Goal: Task Accomplishment & Management: Manage account settings

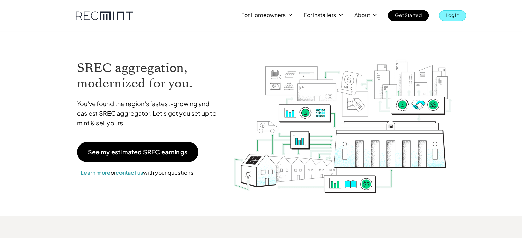
click at [454, 16] on p "Log In" at bounding box center [452, 15] width 13 height 10
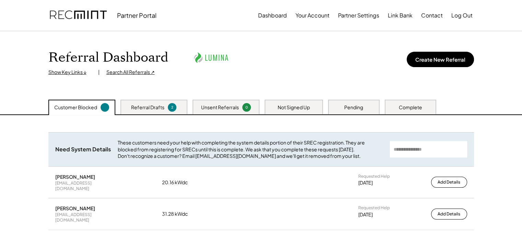
click at [317, 56] on div "Referral Dashboard Show Key Links ↓ | Search All Referrals ↗ Create New Referral" at bounding box center [260, 61] width 425 height 27
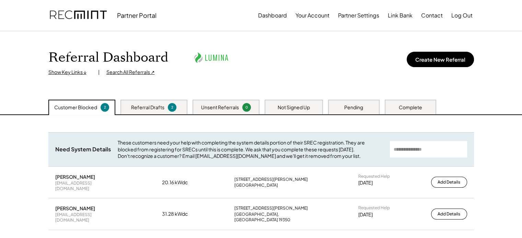
click at [179, 108] on div "Referral Drafts 2" at bounding box center [153, 107] width 67 height 15
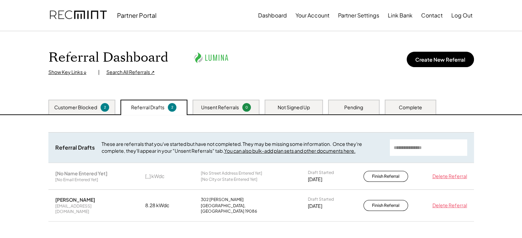
click at [232, 107] on div "Unsent Referrals" at bounding box center [220, 107] width 38 height 7
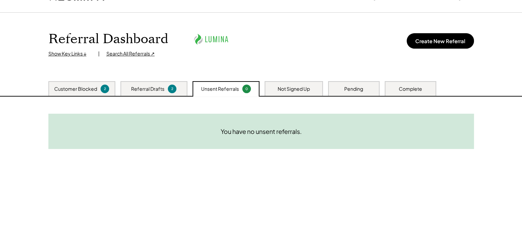
scroll to position [34, 0]
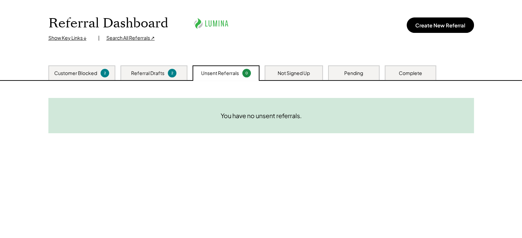
click at [282, 75] on div "Not Signed Up" at bounding box center [294, 73] width 32 height 7
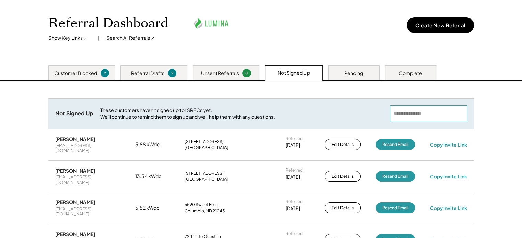
click at [436, 114] on input "input" at bounding box center [428, 114] width 77 height 16
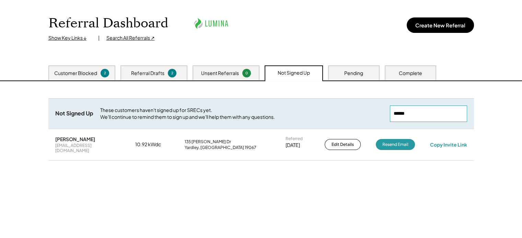
type input "******"
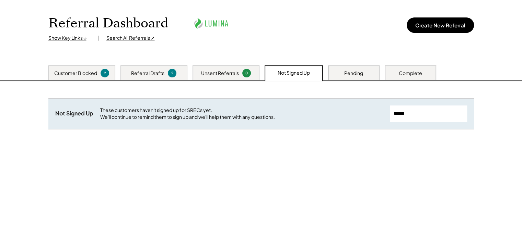
click at [336, 62] on div "Referral Dashboard Show Key Links ↓ | Search All Referrals ↗ Create New Referral" at bounding box center [261, 31] width 439 height 69
click at [340, 72] on div "Pending" at bounding box center [353, 73] width 51 height 15
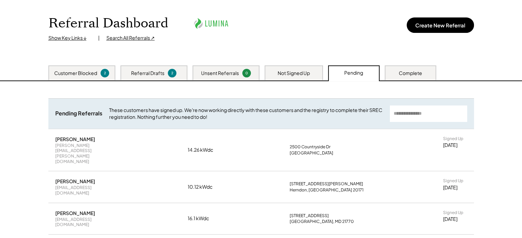
click at [428, 114] on input "input" at bounding box center [428, 114] width 77 height 16
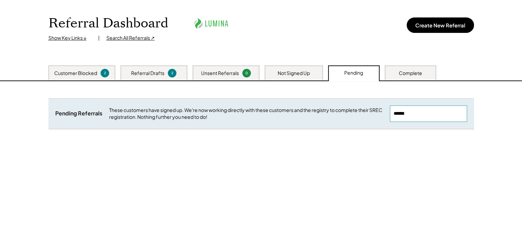
type input "******"
click at [417, 77] on div "Complete" at bounding box center [410, 73] width 51 height 15
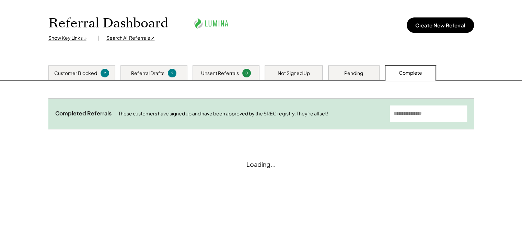
click at [430, 119] on input "input" at bounding box center [428, 114] width 77 height 16
type input "******"
click at [275, 156] on div "Need System Details These customers need your help with completing the system d…" at bounding box center [261, 167] width 439 height 172
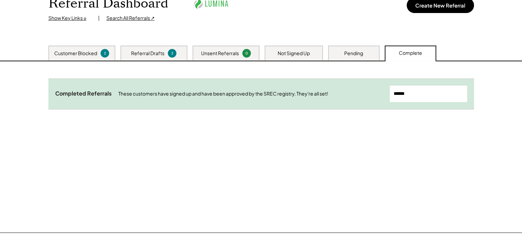
scroll to position [55, 0]
click at [425, 187] on div "Need System Details These customers need your help with completing the system d…" at bounding box center [261, 147] width 439 height 172
click at [364, 161] on div "Need System Details These customers need your help with completing the system d…" at bounding box center [261, 147] width 439 height 172
click at [344, 55] on div "Pending" at bounding box center [353, 52] width 19 height 7
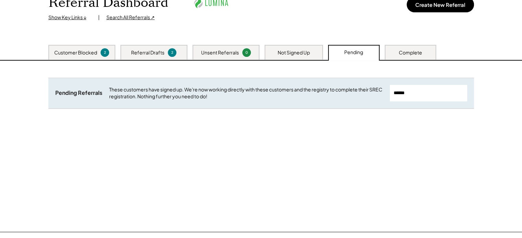
click at [294, 47] on div "Not Signed Up" at bounding box center [294, 52] width 58 height 15
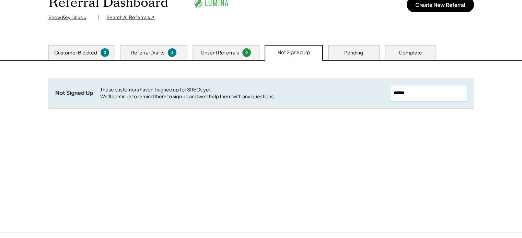
click at [406, 91] on input "input" at bounding box center [428, 93] width 77 height 16
click at [234, 59] on div "Unsent Referrals 0" at bounding box center [225, 52] width 67 height 15
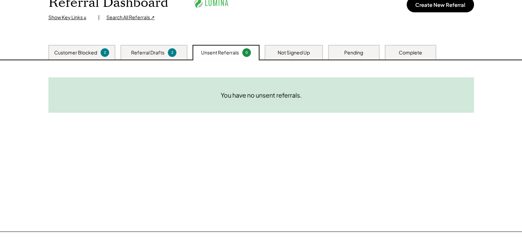
click at [172, 47] on div "Referral Drafts 2" at bounding box center [153, 52] width 67 height 15
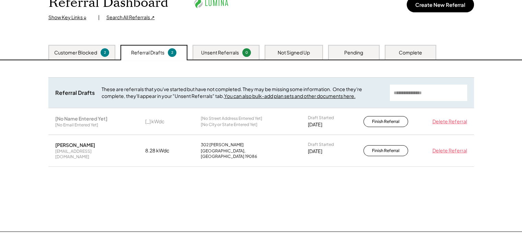
click at [95, 50] on div "Customer Blocked" at bounding box center [75, 52] width 43 height 7
